Goal: Task Accomplishment & Management: Use online tool/utility

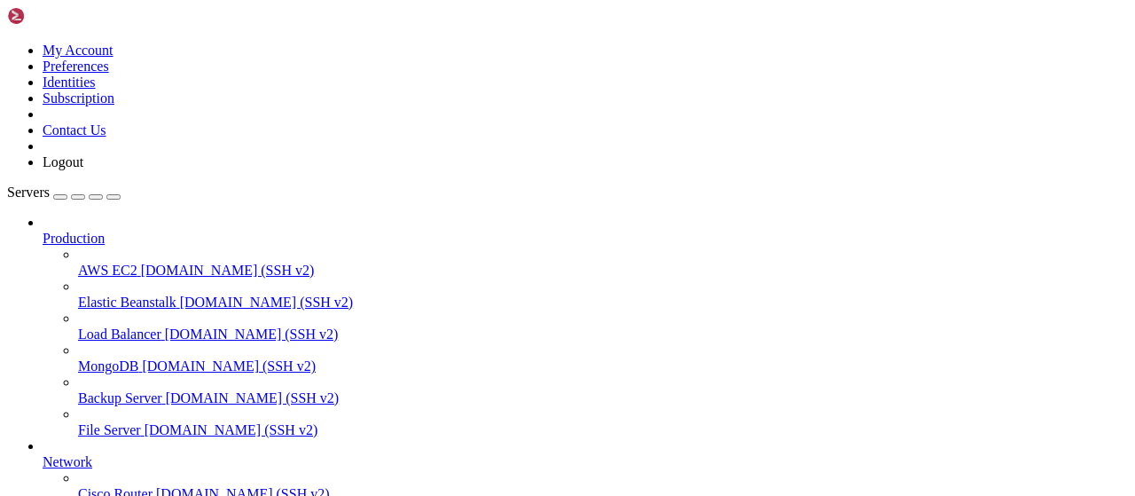
scroll to position [360, 0]
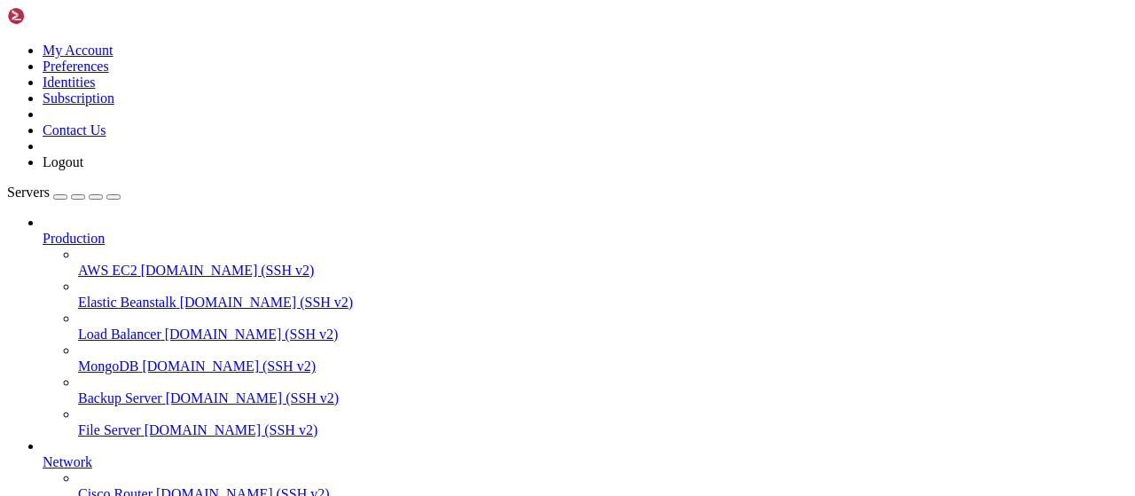
scroll to position [0, 0]
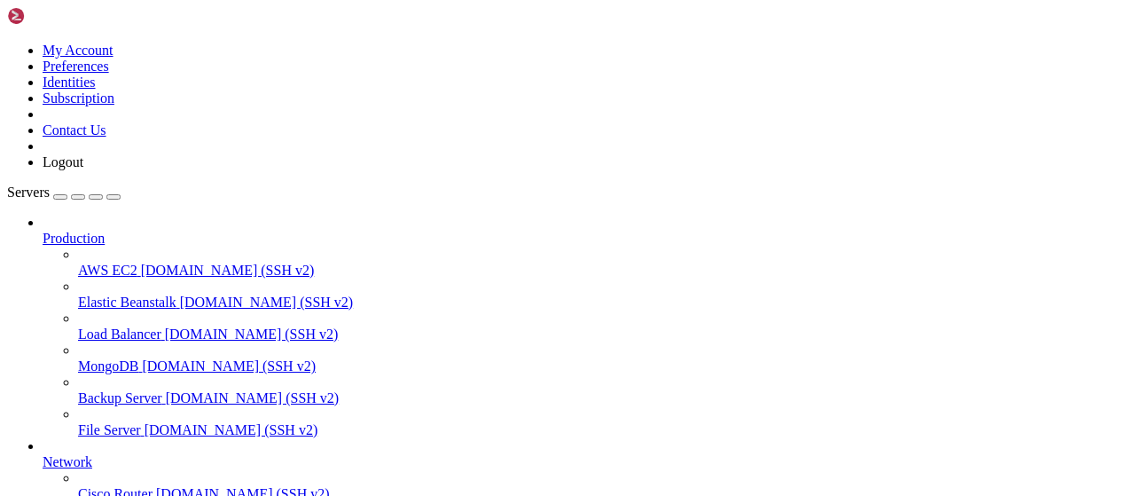
type input "/root/cloudflare"
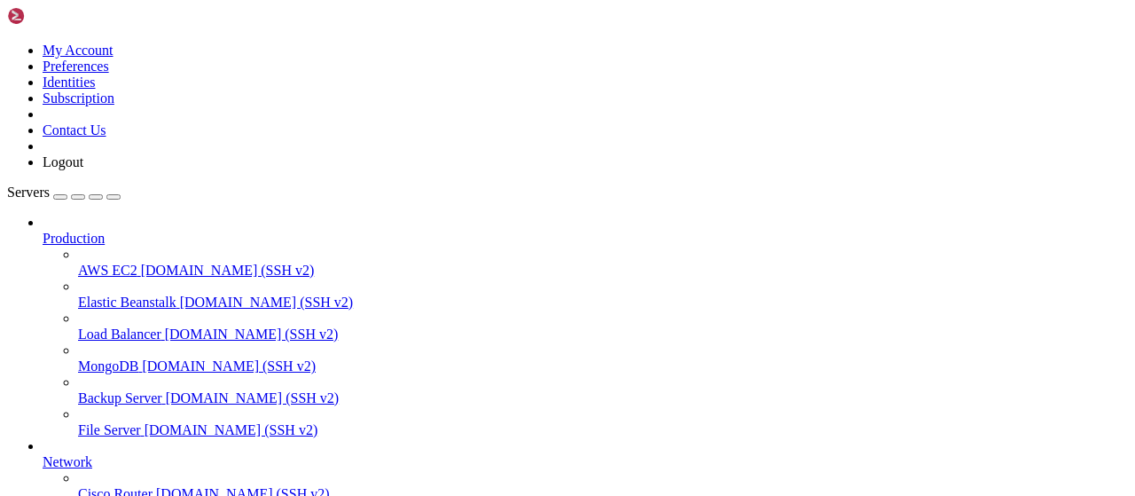
type input "/root/wastul/bypassing"
type textarea "return _5['data']['key'] except Exception as e: return f'An error occurred whil…"
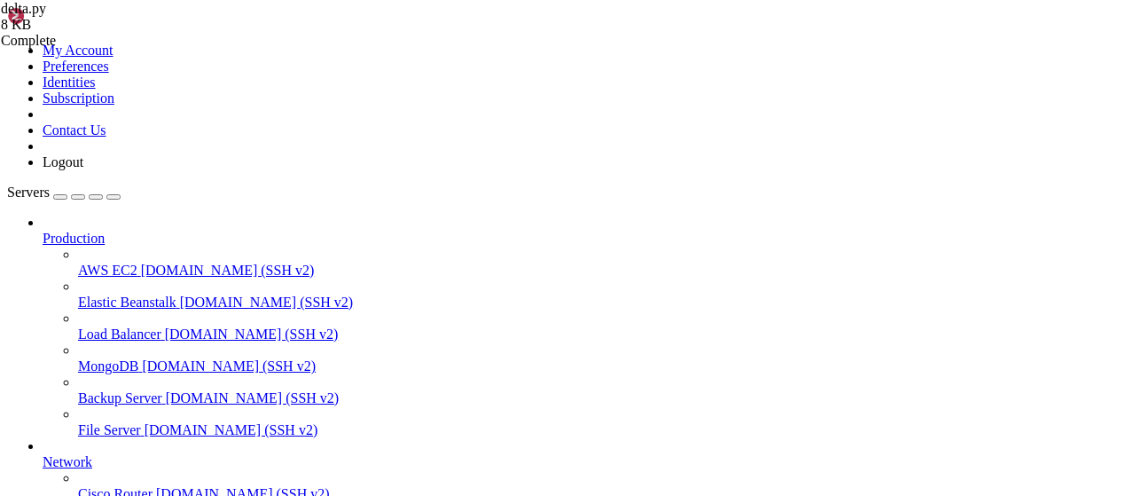
paste textarea "except Exception as e: return f'An error occurred while bypassing Delta ({e})'"
type textarea "except Exception as e: return f'An error occurred while bypassing Delta ({e})'"
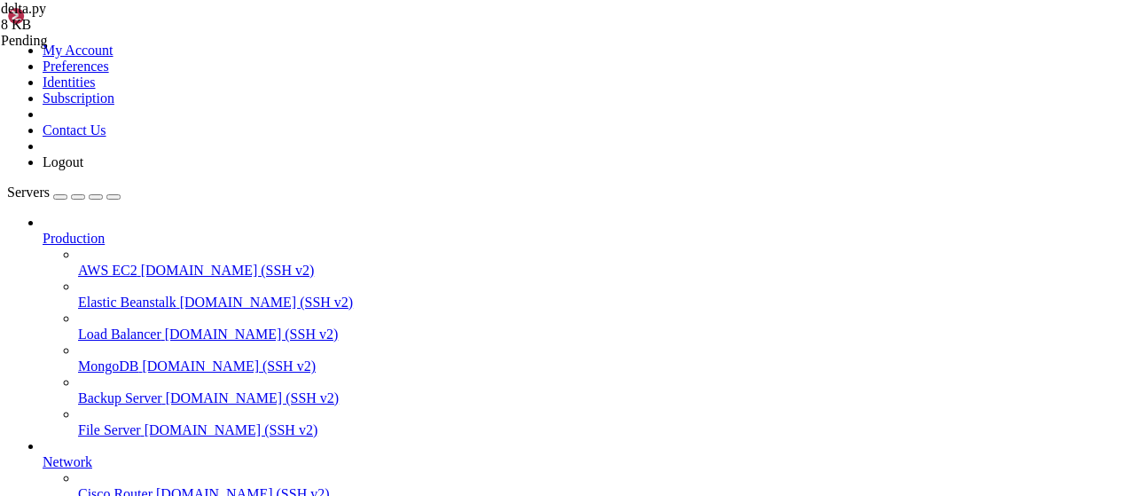
drag, startPoint x: 428, startPoint y: 1195, endPoint x: 255, endPoint y: 1281, distance: 193.2
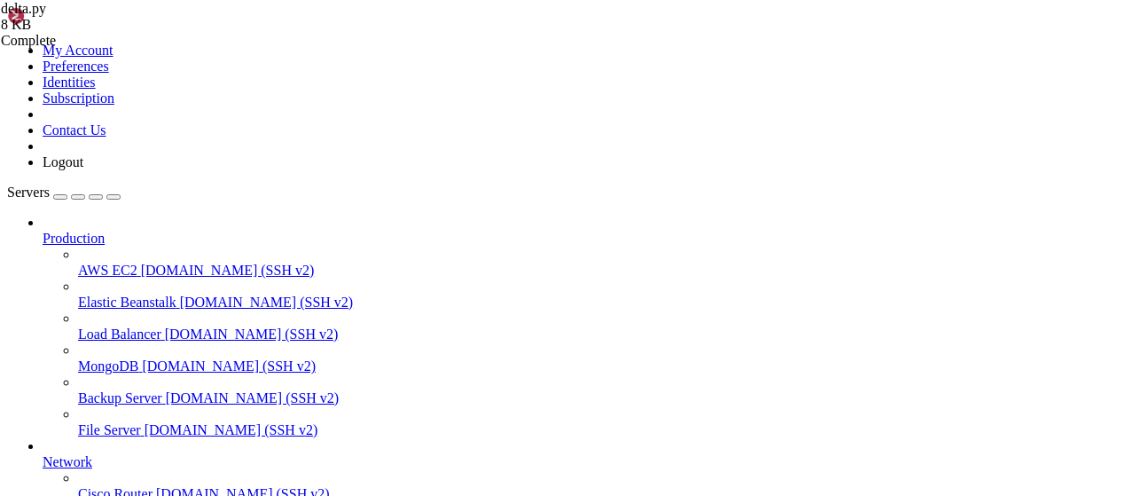
type textarea "return _5['data']['key'] except Exception as e: return f'An error occurred whil…"
paste textarea "except Exception as e: return f'An error occurred while bypassing Delta ({e})'"
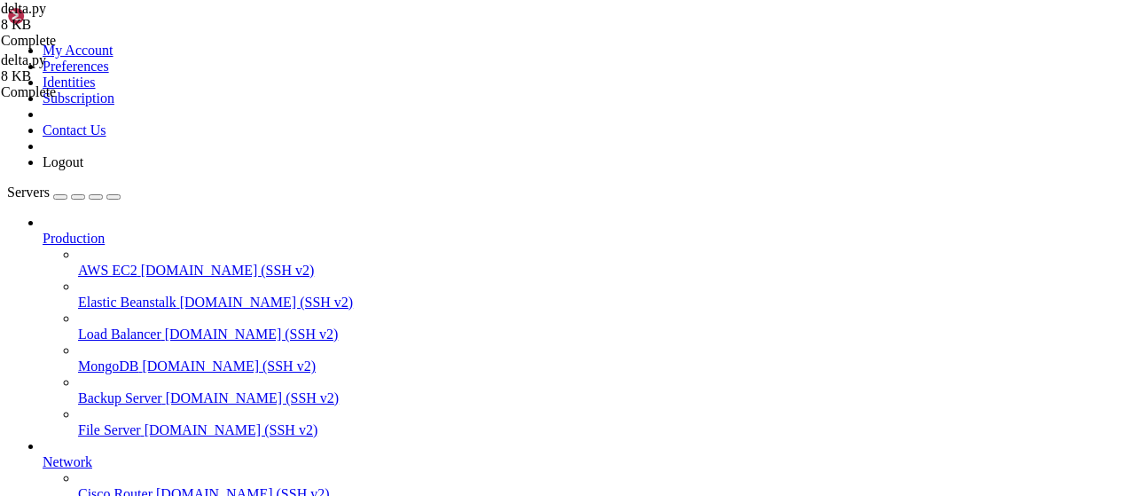
type textarea "except Exception as e: return f'An error occurred while bypassing Delta ({e})'"
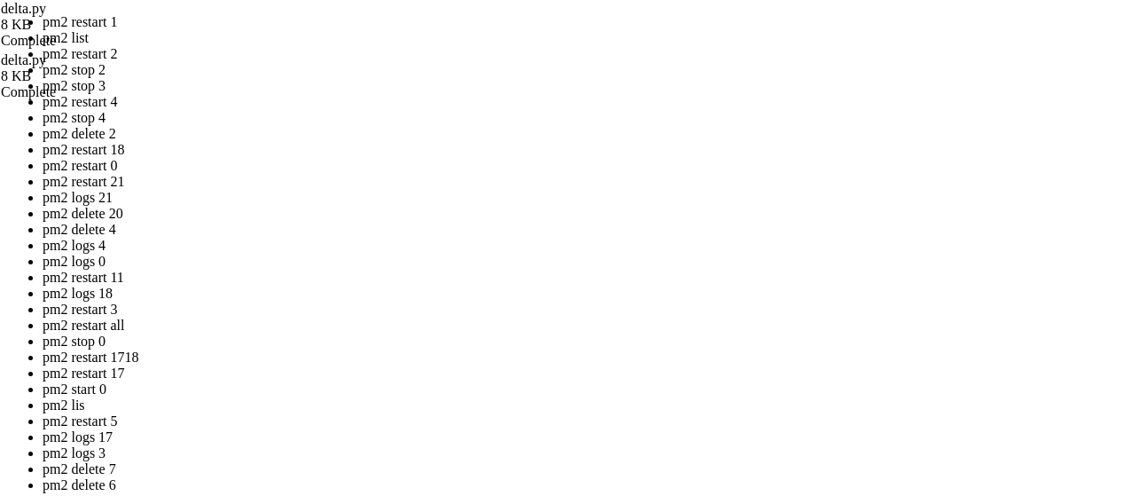
drag, startPoint x: 487, startPoint y: 270, endPoint x: 355, endPoint y: 185, distance: 156.7
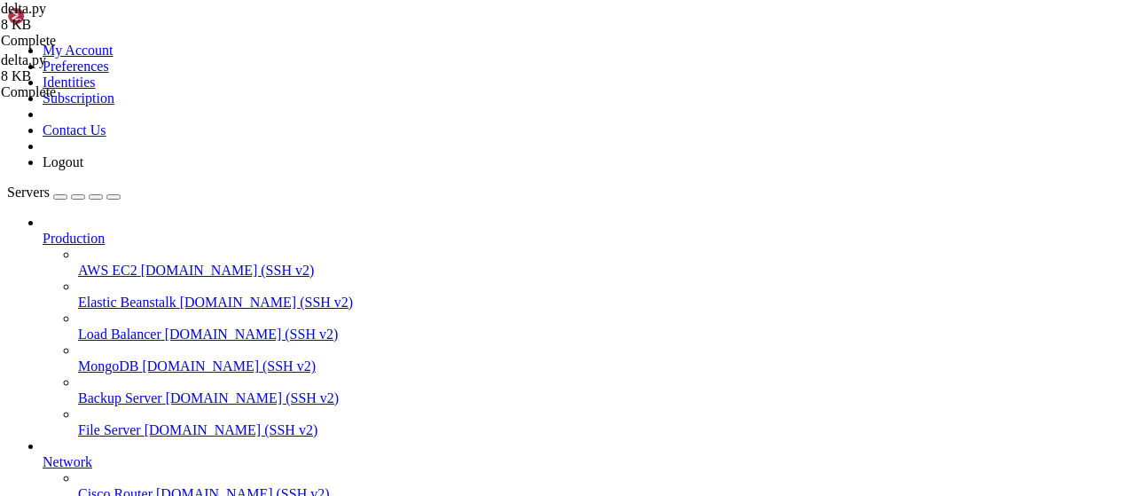
scroll to position [415, 0]
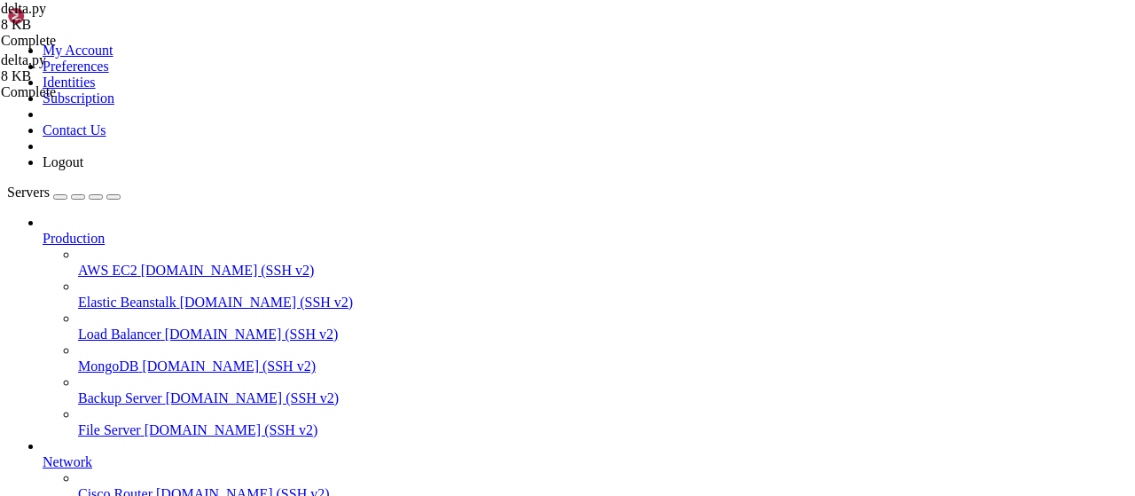
type input "/root/wastul"
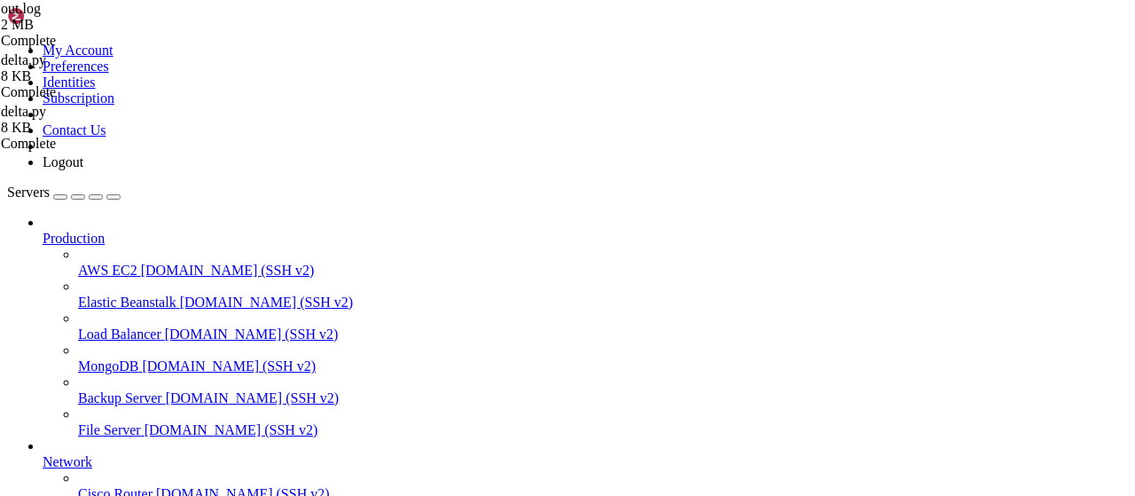
type textarea "[[DATE] 17:32:57 +0000] [173379] [INFO] [TECHNICAL_ID] POST /api/bypass 1.1 500…"
type input "/root/wastul/bypassing"
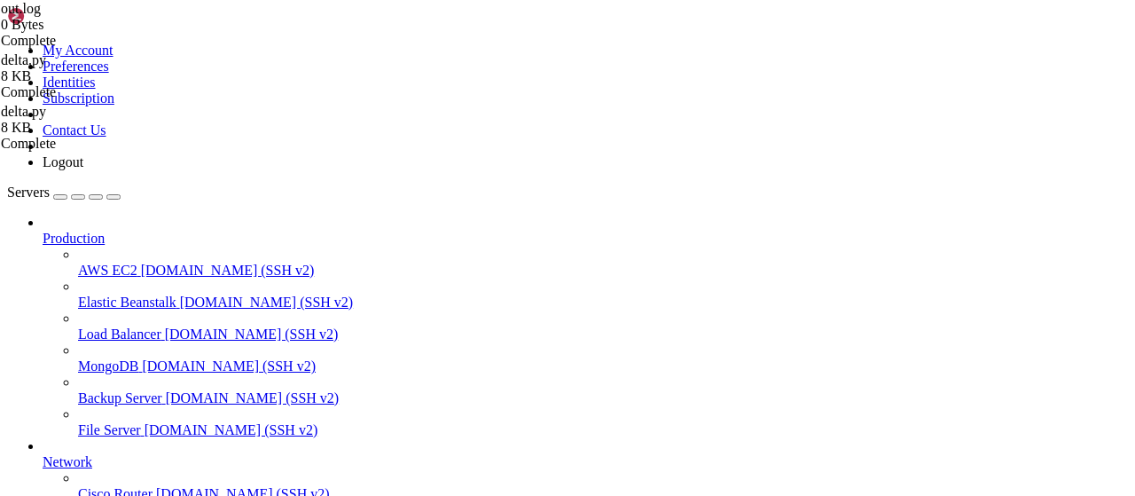
type textarea "return _5['data']['key'] except Exception as e: return f'An error occurred whil…"
paste textarea "except Exception as e: return f'An error occurred while bypassing Delta ({e})'"
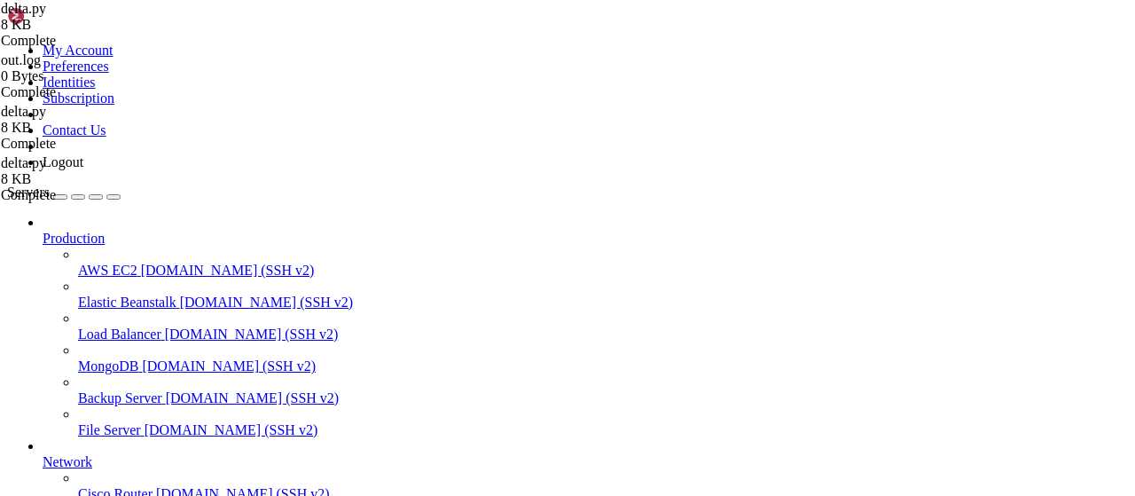
type textarea "except Exception as e: return f'An error occurred while bypassing Delta ({e})'"
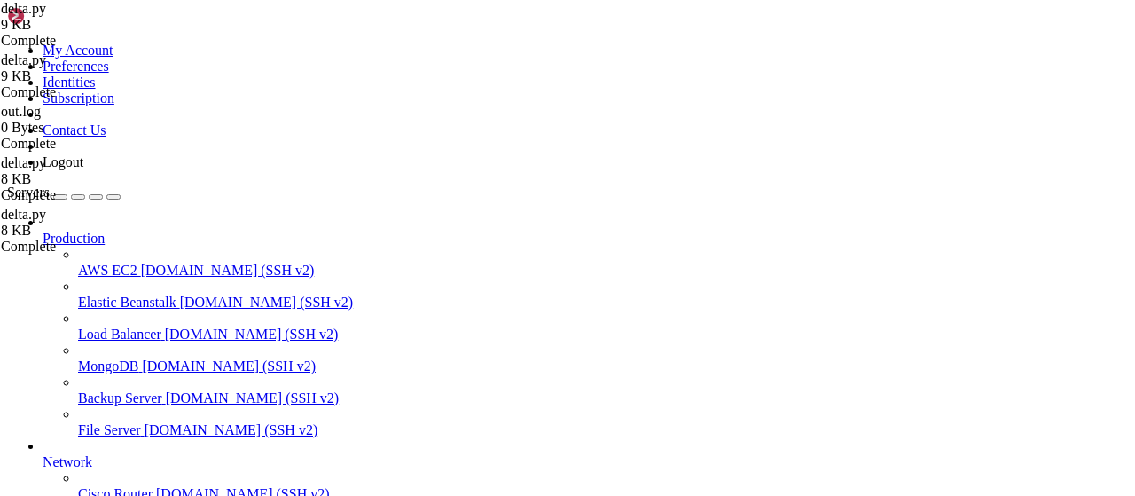
type textarea "except Exception as e: return f'An error occurred while bypassing Delta ({e})'"
drag, startPoint x: 287, startPoint y: 27, endPoint x: 232, endPoint y: 21, distance: 55.3
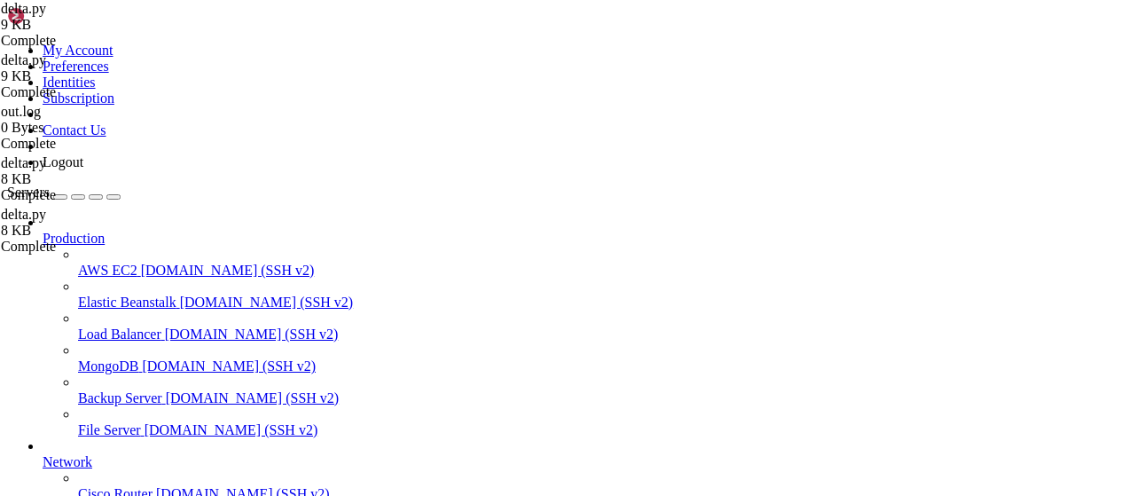
scroll to position [741, 0]
